Goal: Transaction & Acquisition: Purchase product/service

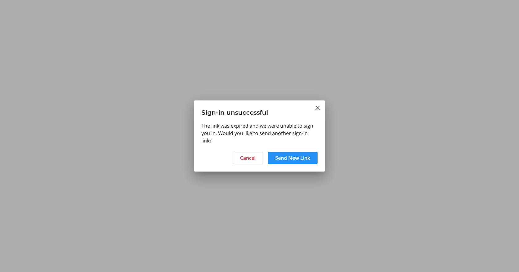
click at [303, 160] on span "Send New Link" at bounding box center [292, 157] width 35 height 7
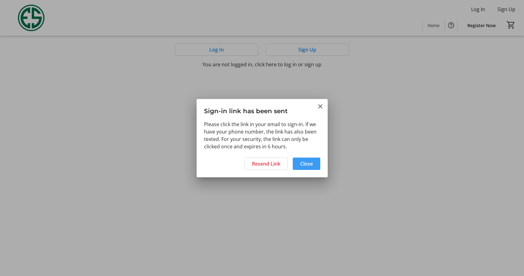
click at [305, 163] on span "Close" at bounding box center [306, 163] width 13 height 7
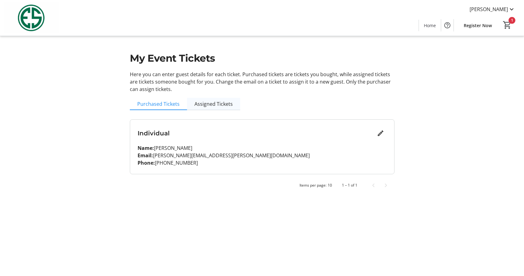
click at [205, 102] on span "Assigned Tickets" at bounding box center [213, 104] width 38 height 5
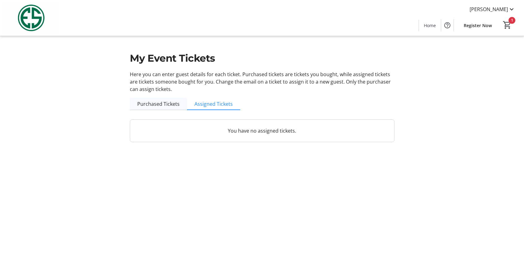
click at [167, 103] on span "Purchased Tickets" at bounding box center [158, 104] width 42 height 5
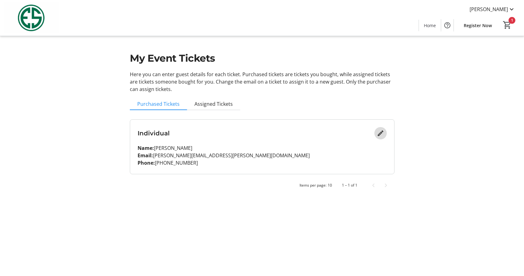
click at [382, 133] on mat-icon "Edit" at bounding box center [379, 133] width 7 height 7
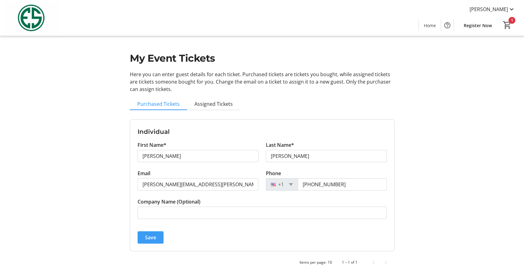
click at [151, 239] on span "Save" at bounding box center [150, 237] width 11 height 7
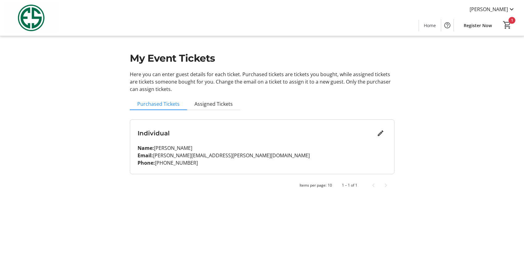
click at [481, 26] on span "Register Now" at bounding box center [477, 25] width 28 height 6
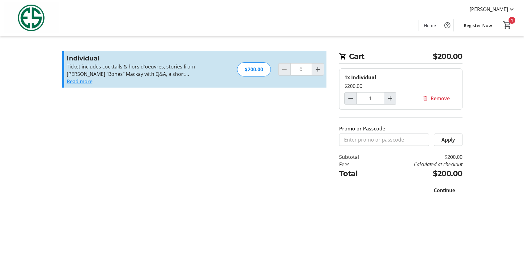
type input "1"
click at [389, 98] on mat-icon "Increment by one" at bounding box center [389, 98] width 7 height 7
type input "2"
click at [389, 98] on mat-icon "Increment by one" at bounding box center [389, 98] width 7 height 7
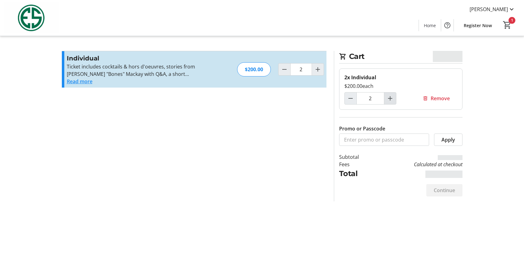
type input "3"
click at [443, 187] on span "Continue" at bounding box center [443, 190] width 21 height 7
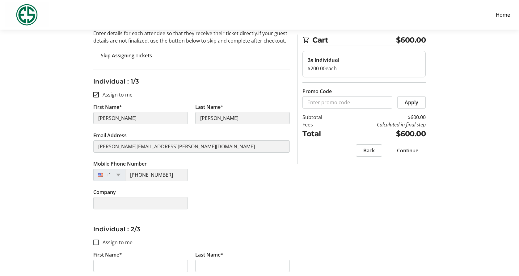
scroll to position [167, 0]
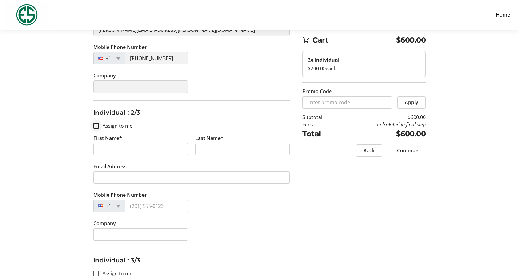
click at [92, 124] on div at bounding box center [96, 126] width 15 height 15
checkbox input "true"
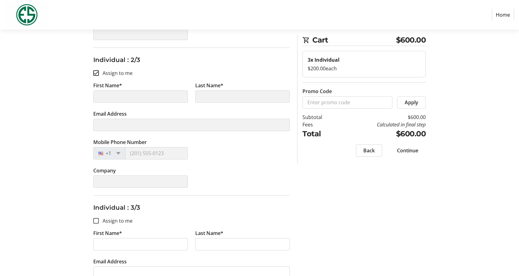
scroll to position [262, 0]
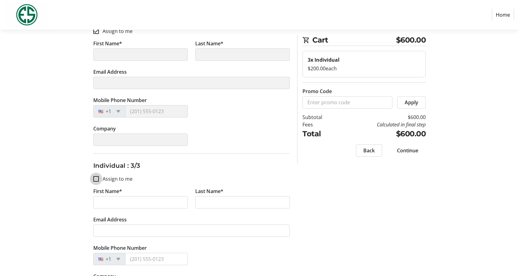
click at [94, 180] on input "Assign to me" at bounding box center [96, 179] width 6 height 6
checkbox input "true"
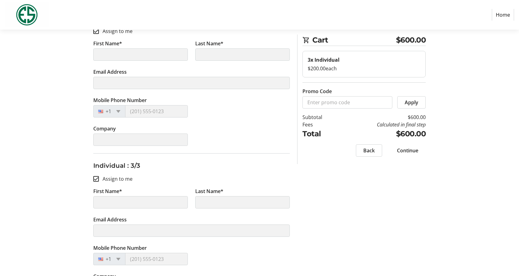
type input "[PERSON_NAME]"
type input "[PERSON_NAME][EMAIL_ADDRESS][PERSON_NAME][DOMAIN_NAME]"
type input "[PHONE_NUMBER]"
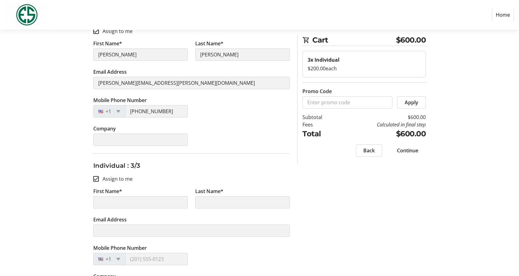
scroll to position [287, 0]
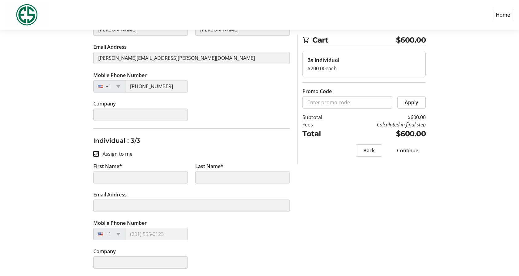
type input "[PERSON_NAME]"
type input "[PERSON_NAME][EMAIL_ADDRESS][PERSON_NAME][DOMAIN_NAME]"
type input "[PHONE_NUMBER]"
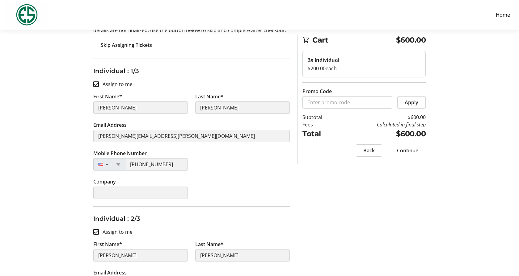
scroll to position [0, 0]
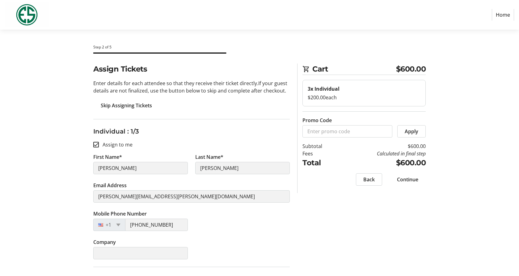
click at [402, 176] on span "Continue" at bounding box center [407, 179] width 21 height 7
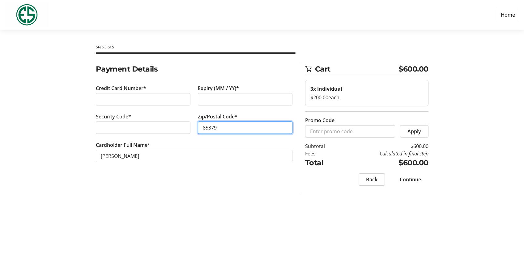
type input "85379"
click at [249, 183] on div "Payment Details Credit Card Number* Expiry (MM / YY)* Security Code* Zip/Postal…" at bounding box center [194, 129] width 204 height 130
click at [409, 182] on span "Continue" at bounding box center [409, 179] width 21 height 7
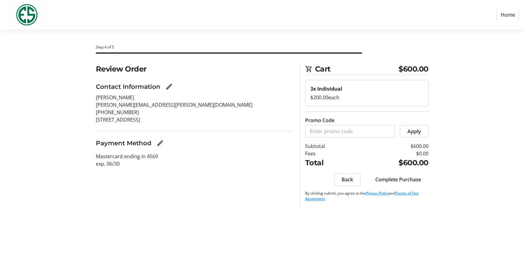
click at [403, 180] on span "Complete Purchase" at bounding box center [398, 179] width 46 height 7
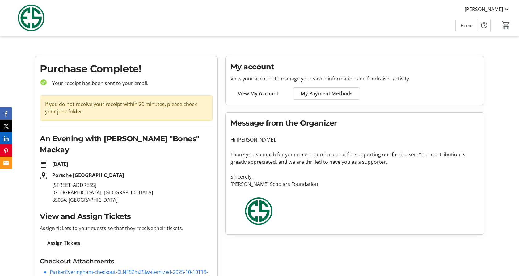
click at [257, 95] on span "View My Account" at bounding box center [258, 93] width 40 height 7
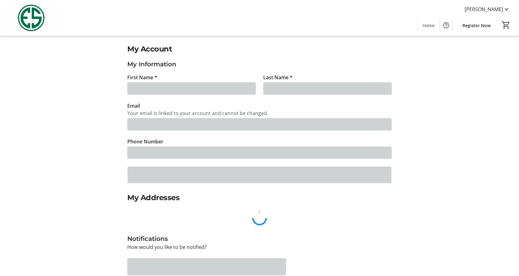
type input "[PERSON_NAME]"
type input "[PERSON_NAME][EMAIL_ADDRESS][PERSON_NAME][DOMAIN_NAME]"
type input "[PHONE_NUMBER]"
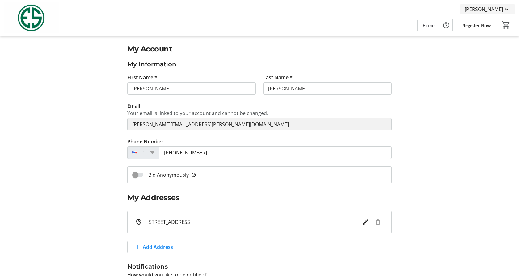
click at [492, 11] on span "[PERSON_NAME]" at bounding box center [484, 9] width 38 height 7
click at [489, 27] on span "My Tickets" at bounding box center [489, 23] width 43 height 7
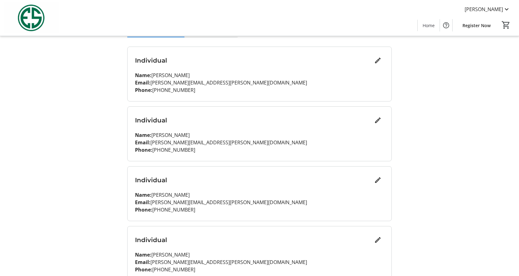
scroll to position [41, 0]
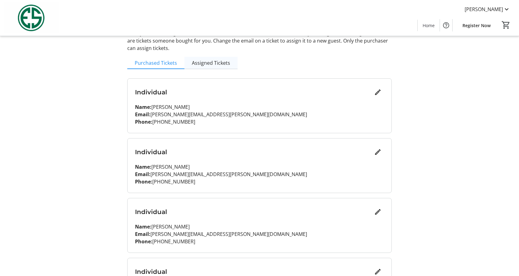
click at [202, 58] on span "Assigned Tickets" at bounding box center [211, 63] width 38 height 12
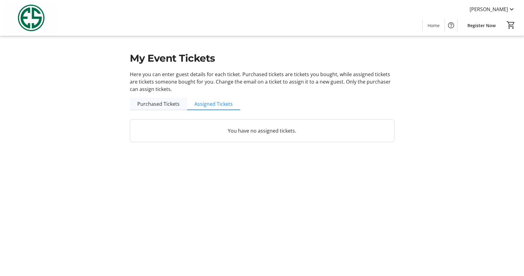
click at [170, 102] on span "Purchased Tickets" at bounding box center [158, 104] width 42 height 5
